Goal: Task Accomplishment & Management: Manage account settings

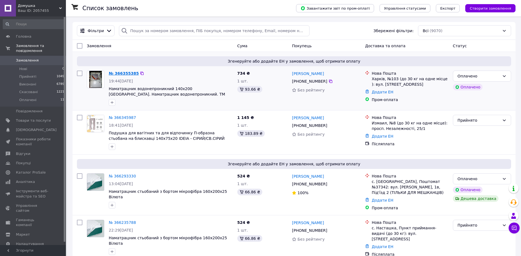
click at [116, 73] on link "№ 366355385" at bounding box center [124, 73] width 30 height 4
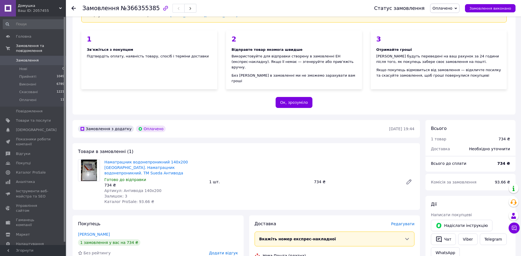
scroll to position [55, 0]
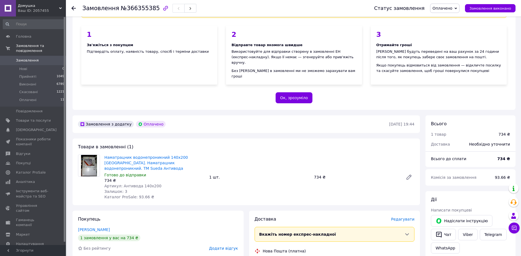
click at [73, 7] on use at bounding box center [73, 8] width 4 height 4
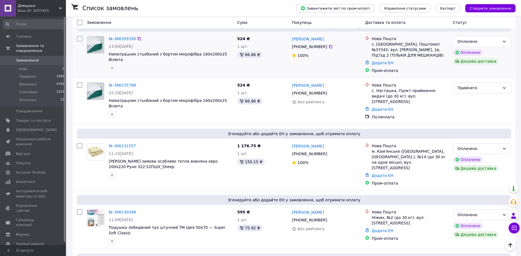
scroll to position [165, 0]
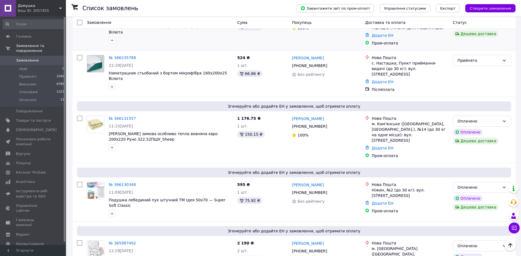
click at [202, 45] on div "№ 366293330 13:04, 12.10.2025 Наматрацник стьобаний з бортом мікрофібра 160х200…" at bounding box center [160, 27] width 150 height 42
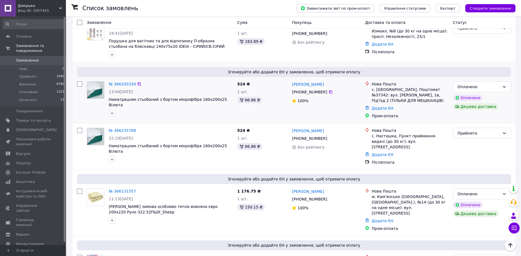
scroll to position [82, 0]
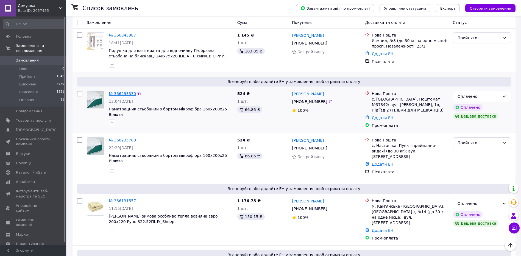
click at [116, 93] on link "№ 366293330" at bounding box center [122, 93] width 27 height 4
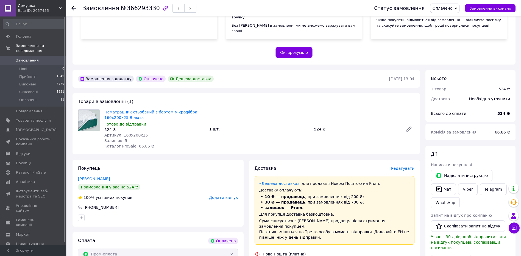
scroll to position [110, 0]
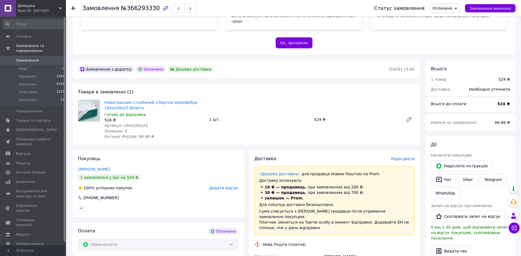
drag, startPoint x: 70, startPoint y: 231, endPoint x: 73, endPoint y: 230, distance: 3.3
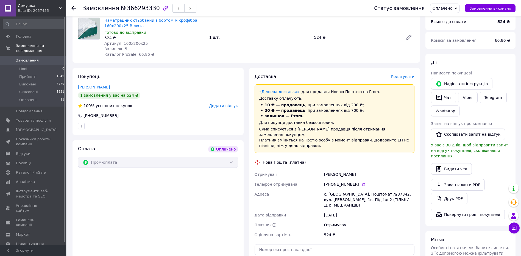
scroll to position [192, 0]
drag, startPoint x: 184, startPoint y: 236, endPoint x: 205, endPoint y: 222, distance: 24.8
click at [184, 236] on div "Оплата Оплачено Пром-оплата" at bounding box center [157, 219] width 171 height 158
click at [337, 169] on div "Самченко Ігор" at bounding box center [369, 174] width 93 height 10
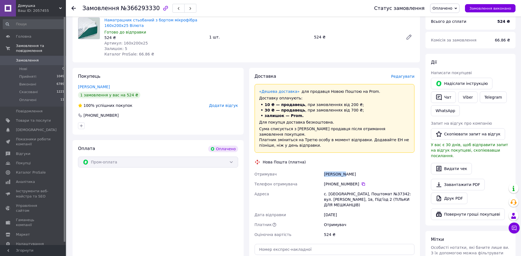
click at [337, 169] on div "Самченко Ігор" at bounding box center [369, 174] width 93 height 10
copy div "Самченко Ігор"
click at [143, 228] on div "Оплата Оплачено Пром-оплата" at bounding box center [157, 219] width 171 height 158
click at [152, 104] on div "Покупець Самченко Ігор 1 замовлення у вас на 524 ₴ 100% успішних покупок Додати…" at bounding box center [157, 101] width 171 height 67
click at [73, 9] on use at bounding box center [73, 8] width 4 height 4
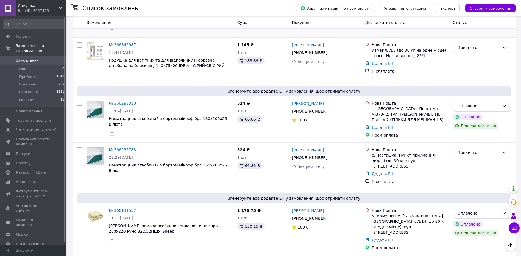
scroll to position [82, 0]
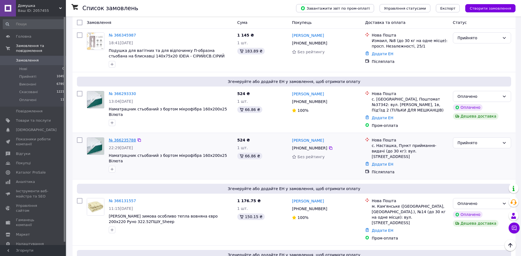
click at [115, 139] on link "№ 366235788" at bounding box center [122, 140] width 27 height 4
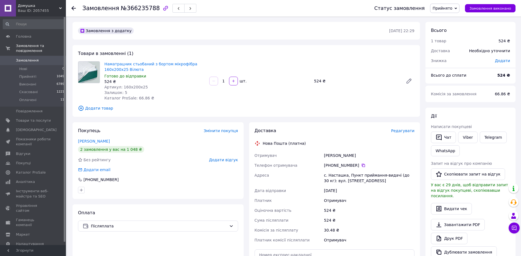
click at [158, 242] on div "Оплата Післяплата" at bounding box center [157, 253] width 171 height 99
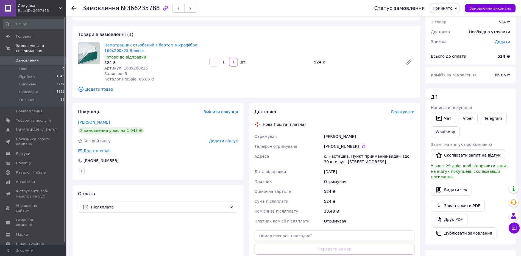
scroll to position [27, 0]
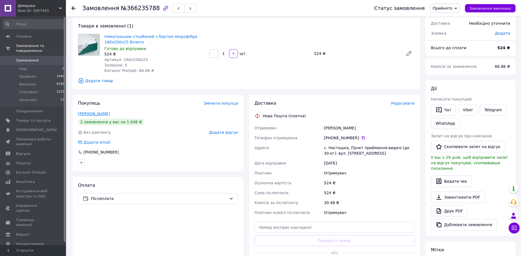
click at [81, 113] on link "Сич Вікторія" at bounding box center [94, 113] width 32 height 4
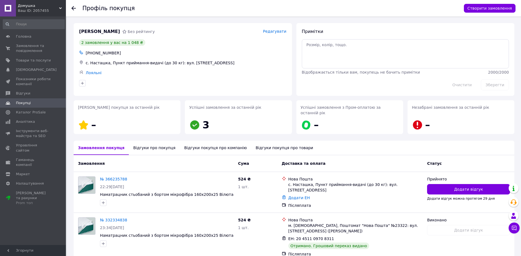
click at [74, 9] on icon at bounding box center [73, 8] width 4 height 4
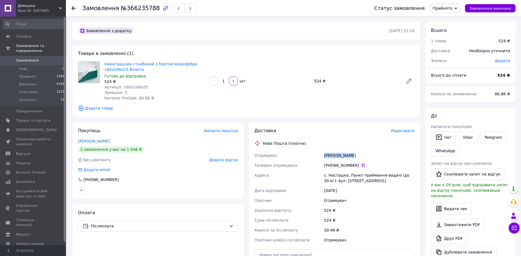
copy div "Сич Вікторія"
drag, startPoint x: 347, startPoint y: 155, endPoint x: 323, endPoint y: 155, distance: 23.3
click at [323, 155] on div "Сич Вікторія" at bounding box center [369, 155] width 93 height 10
click at [135, 248] on div "Оплата Післяплата" at bounding box center [157, 253] width 171 height 99
click at [185, 48] on div "Товари в замовленні (1) Наматрацник стьобаний з бортом мікрофібра 160х200х25 Ві…" at bounding box center [245, 81] width 347 height 72
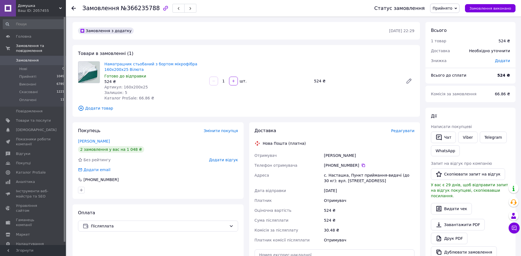
click at [74, 5] on div at bounding box center [73, 7] width 4 height 5
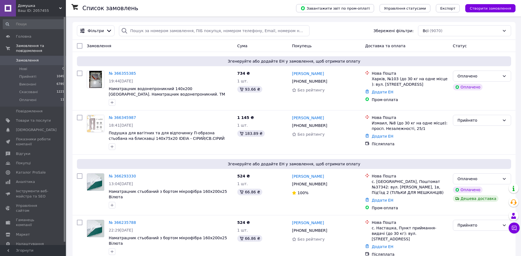
click at [116, 118] on link "№ 366345987" at bounding box center [122, 117] width 27 height 4
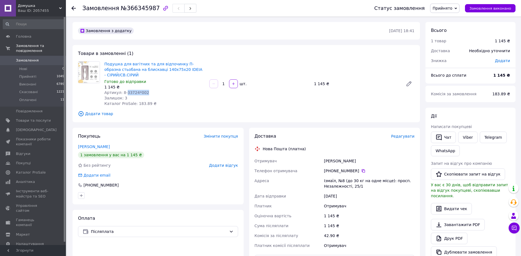
drag, startPoint x: 150, startPoint y: 93, endPoint x: 124, endPoint y: 91, distance: 26.1
click at [124, 91] on div "Артикул: 8-33724*002" at bounding box center [154, 92] width 100 height 5
drag, startPoint x: 124, startPoint y: 91, endPoint x: 156, endPoint y: 94, distance: 32.0
click at [159, 94] on div "Артикул: 8-33724*002" at bounding box center [154, 92] width 100 height 5
click at [150, 93] on div "Артикул: 8-33724*002" at bounding box center [154, 92] width 100 height 5
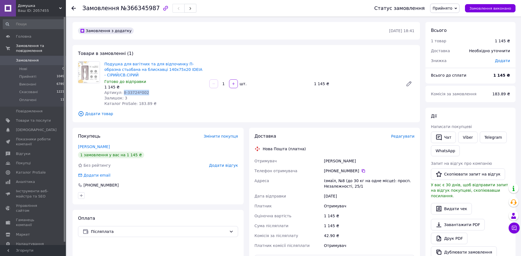
copy span "8-33724*002"
drag, startPoint x: 144, startPoint y: 93, endPoint x: 120, endPoint y: 93, distance: 23.9
click at [120, 93] on div "Артикул: 8-33724*002" at bounding box center [154, 92] width 100 height 5
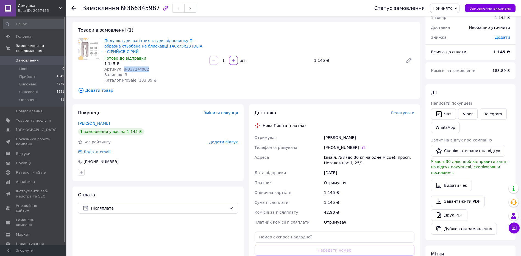
scroll to position [55, 0]
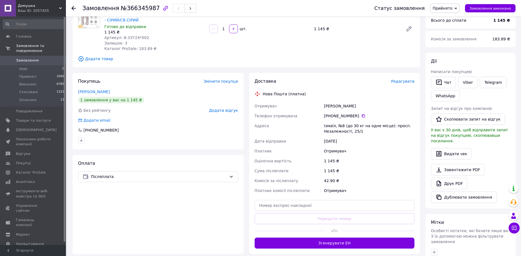
click at [292, 90] on div "Доставка Редагувати Нова Пошта (платна) Отримувач Цибульський Олег Телефон отри…" at bounding box center [335, 163] width 160 height 170
drag, startPoint x: 311, startPoint y: 101, endPoint x: 343, endPoint y: 124, distance: 39.6
click at [343, 124] on div "Отримувач Цибульський Олег Телефон отримувача +380 68 016 95 02   Адреса Ізмаїл…" at bounding box center [334, 148] width 162 height 94
copy div "Отримувач Цибульський Олег Телефон отримувача +380 68 016 95 02   Адреса Ізмаїл…"
click at [258, 60] on span "Додати товар" at bounding box center [246, 59] width 336 height 6
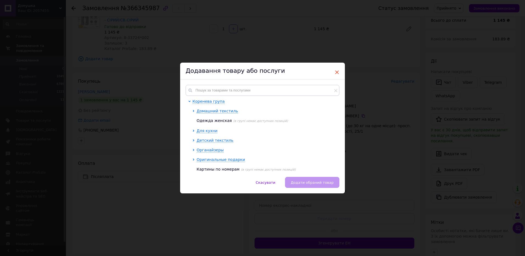
click at [336, 70] on span "×" at bounding box center [336, 72] width 5 height 9
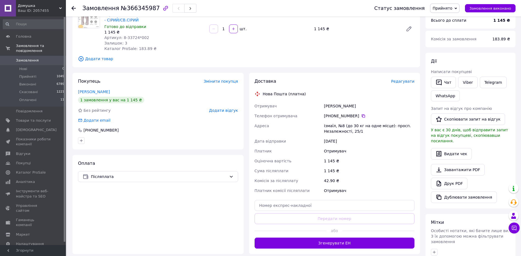
click at [252, 60] on span "Додати товар" at bounding box center [246, 59] width 336 height 6
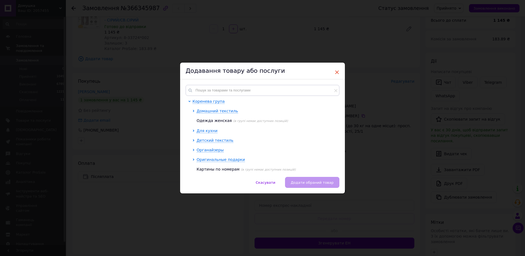
click at [337, 72] on span "×" at bounding box center [336, 72] width 5 height 9
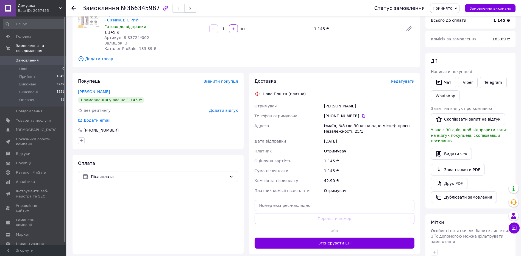
click at [21, 58] on span "Замовлення" at bounding box center [27, 60] width 23 height 5
